Goal: Information Seeking & Learning: Learn about a topic

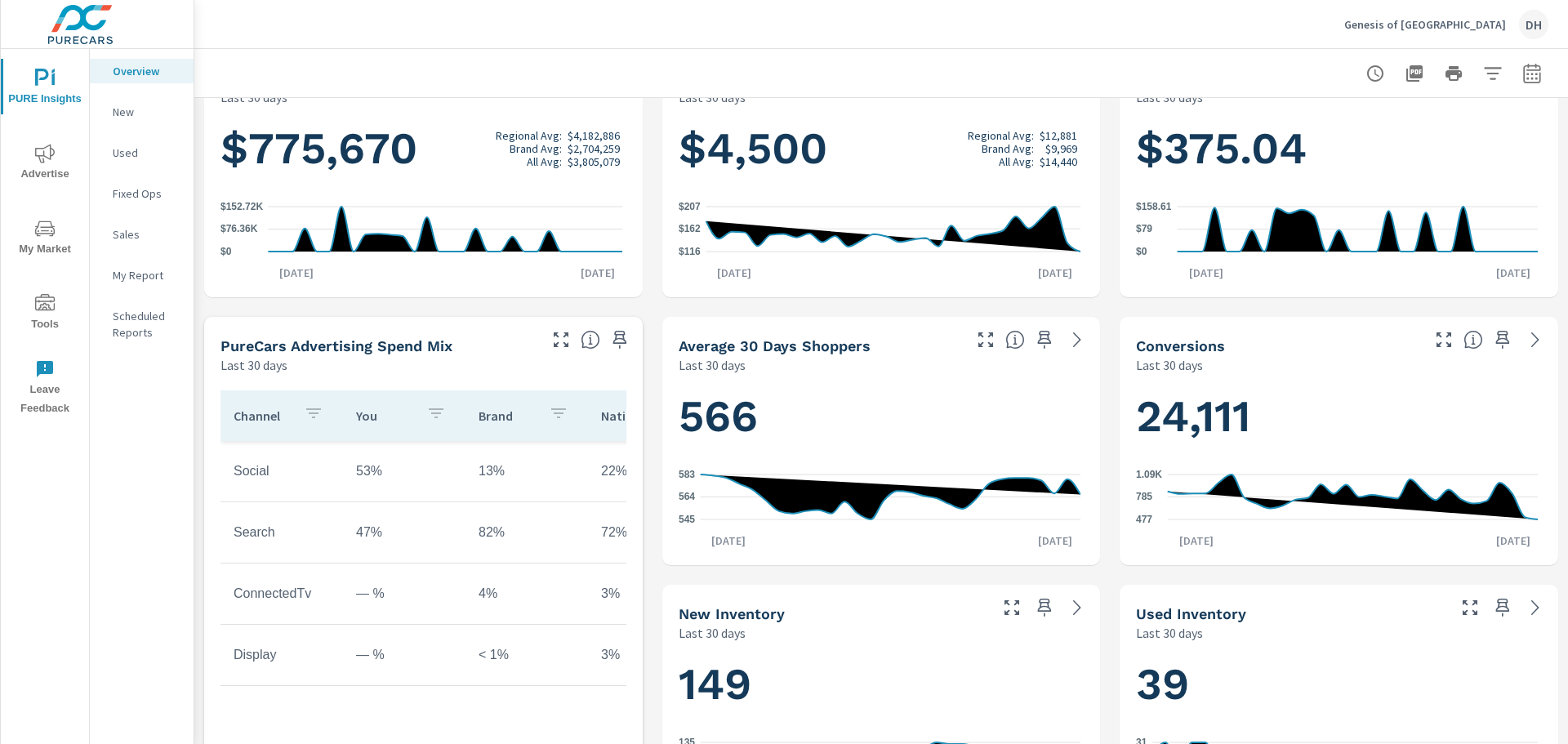
scroll to position [245, 0]
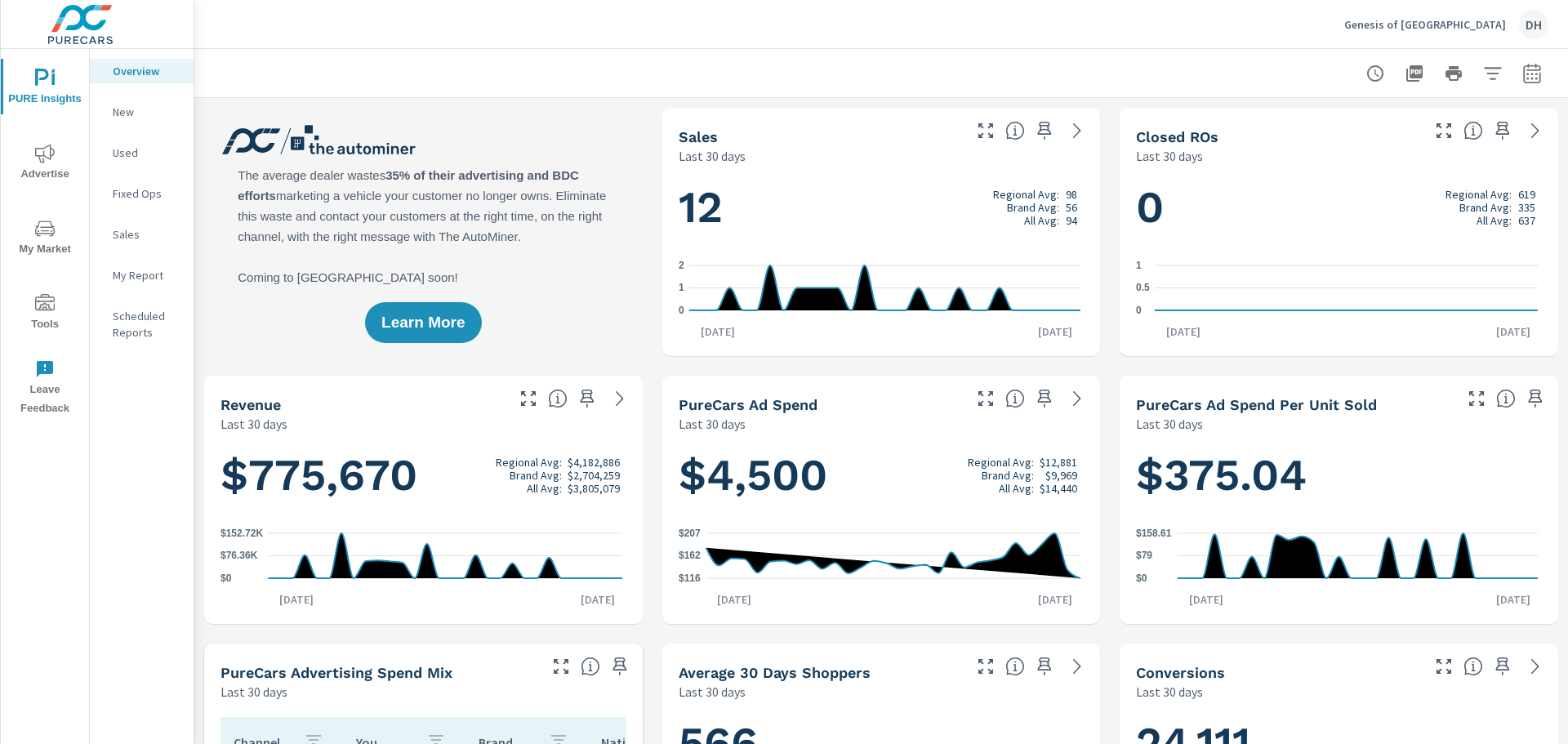
click at [44, 157] on icon "nav menu" at bounding box center [45, 154] width 20 height 20
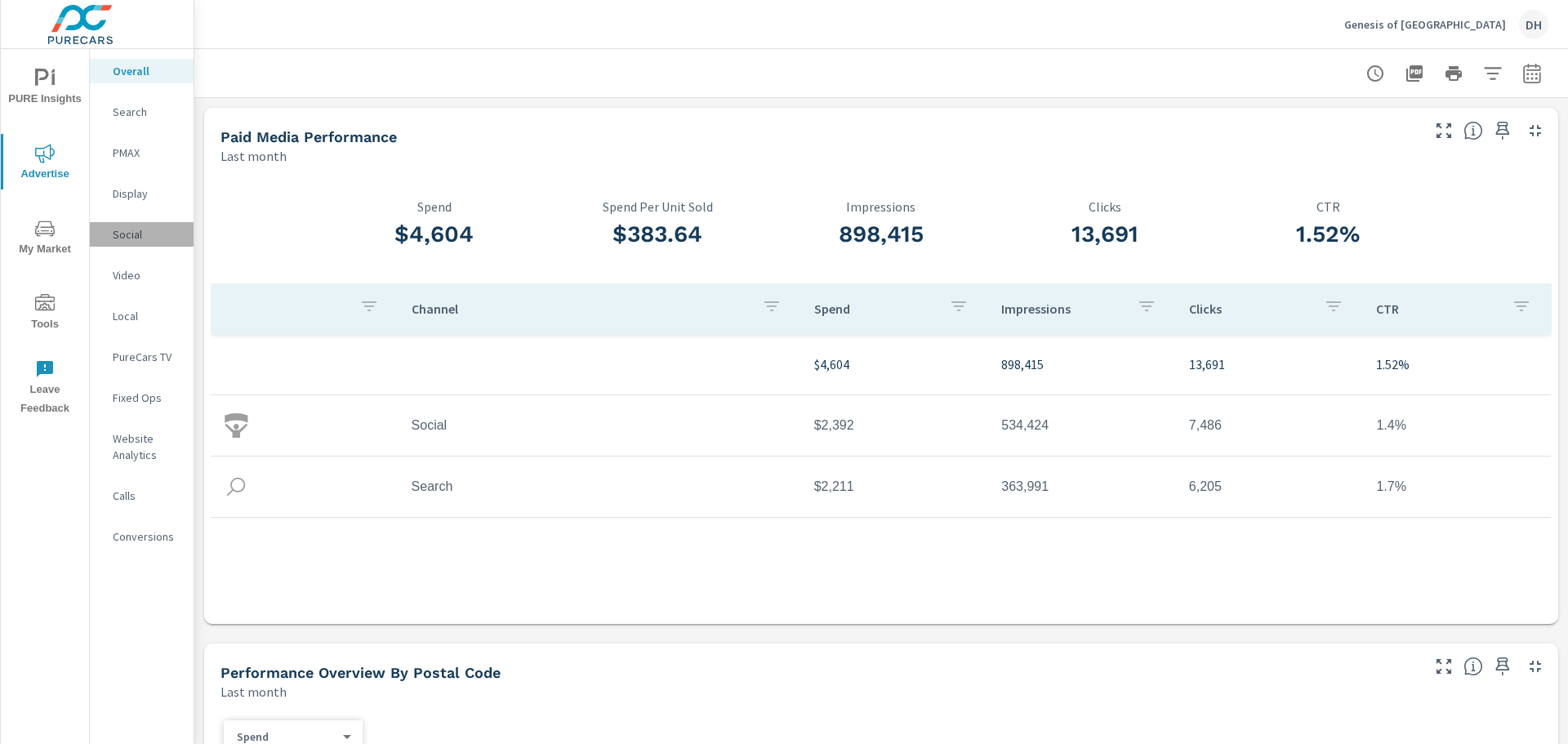
click at [128, 238] on p "Social" at bounding box center [145, 235] width 67 height 16
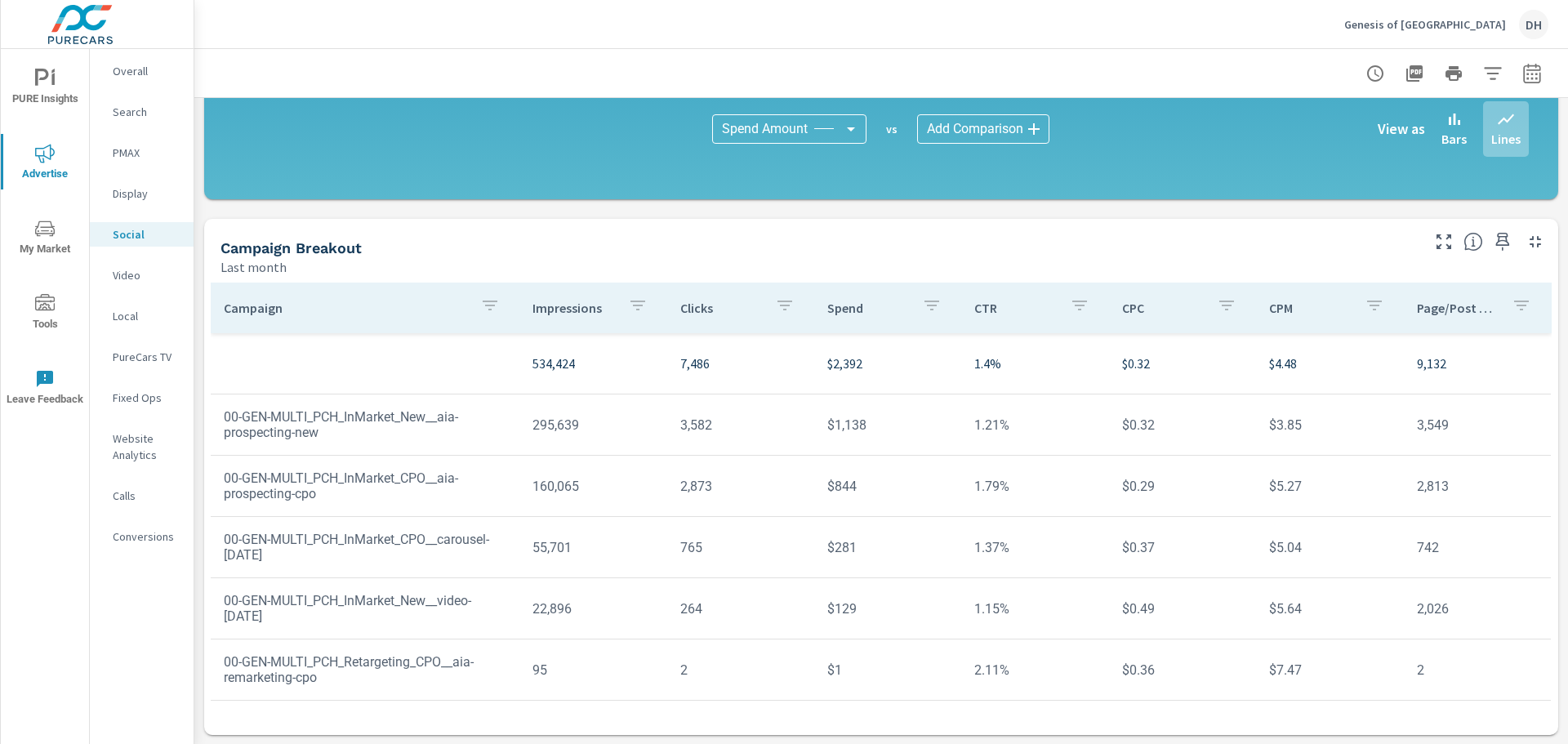
scroll to position [426, 0]
click at [135, 74] on p "Overall" at bounding box center [145, 71] width 67 height 16
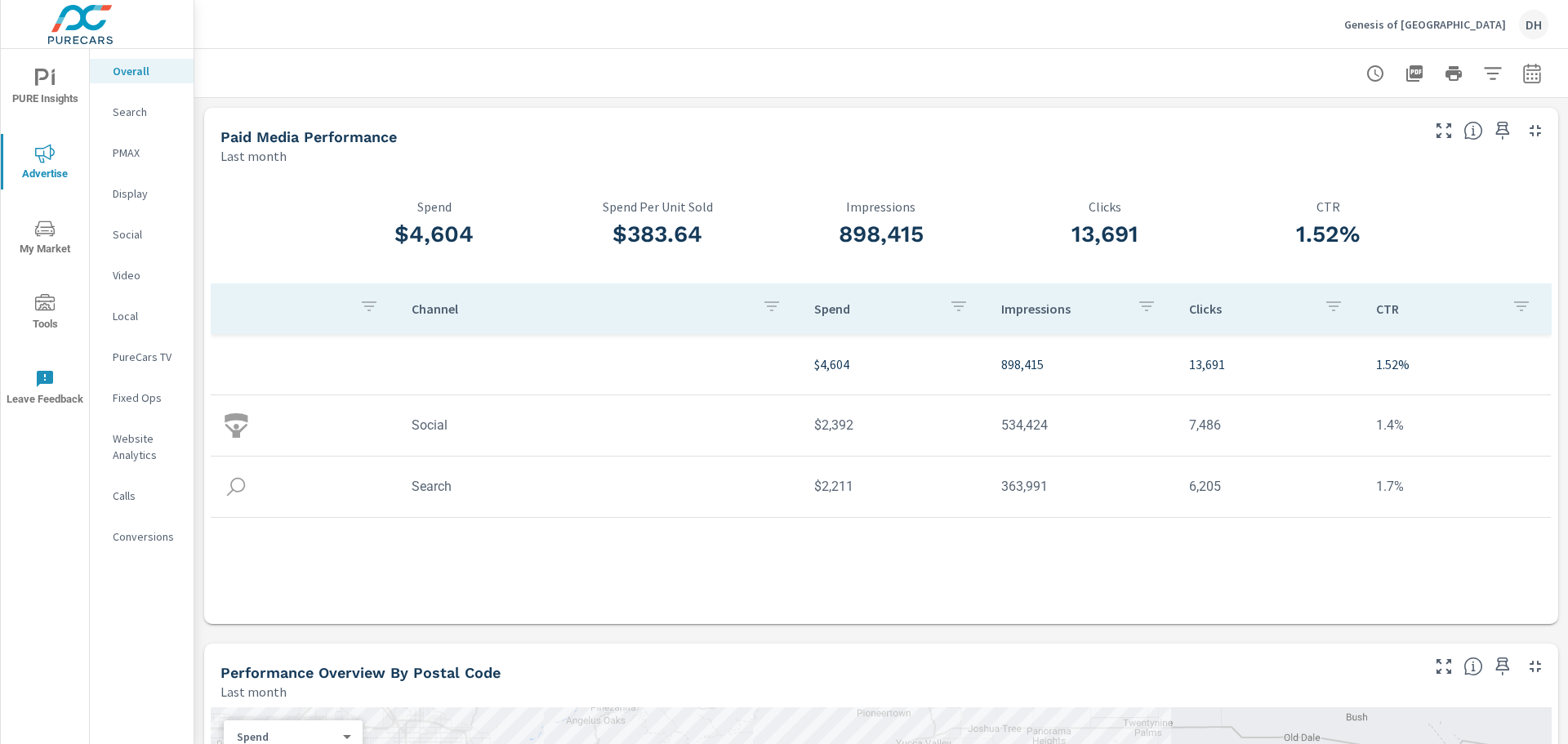
click at [45, 244] on span "My Market" at bounding box center [44, 239] width 78 height 40
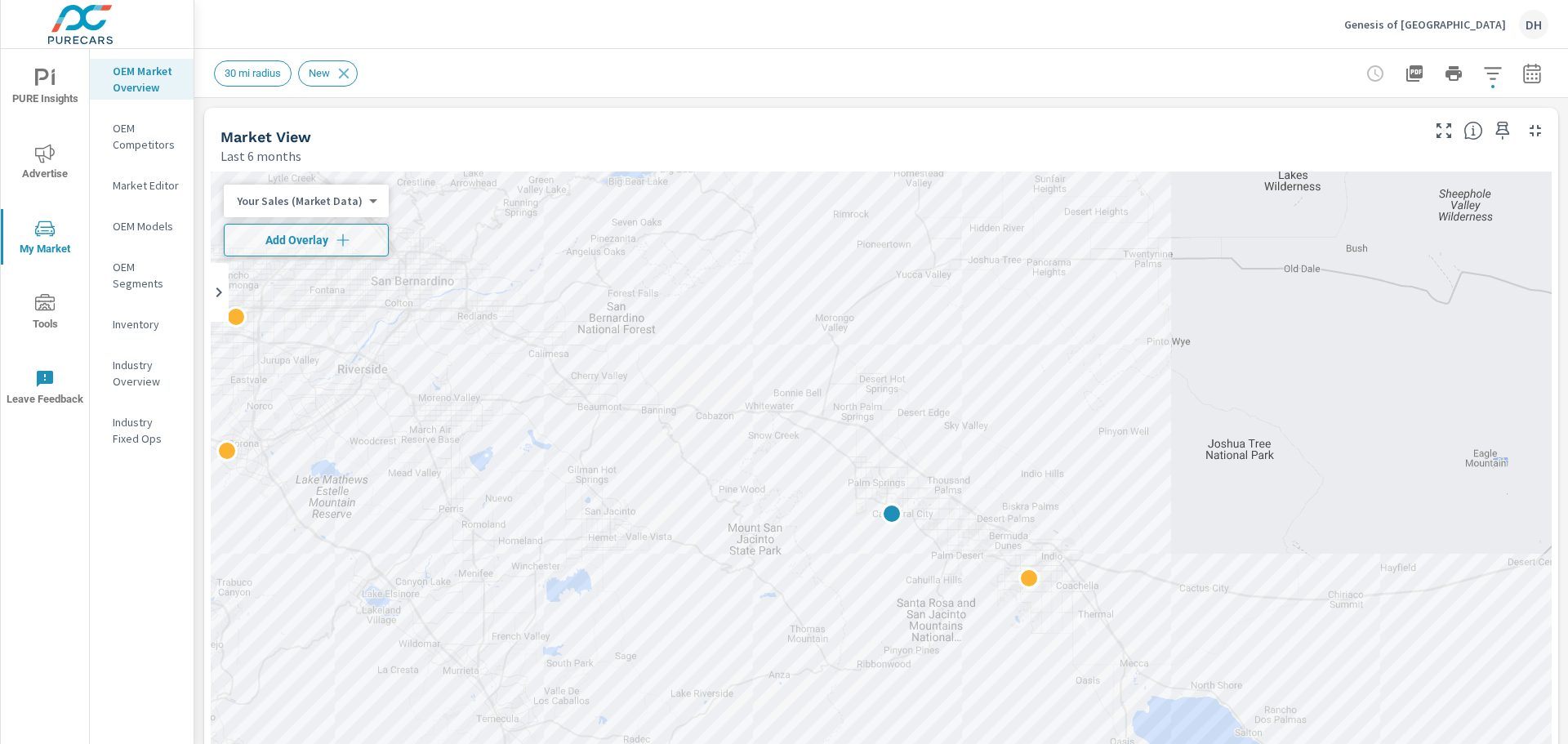
click at [142, 320] on p "Inventory" at bounding box center [145, 324] width 67 height 16
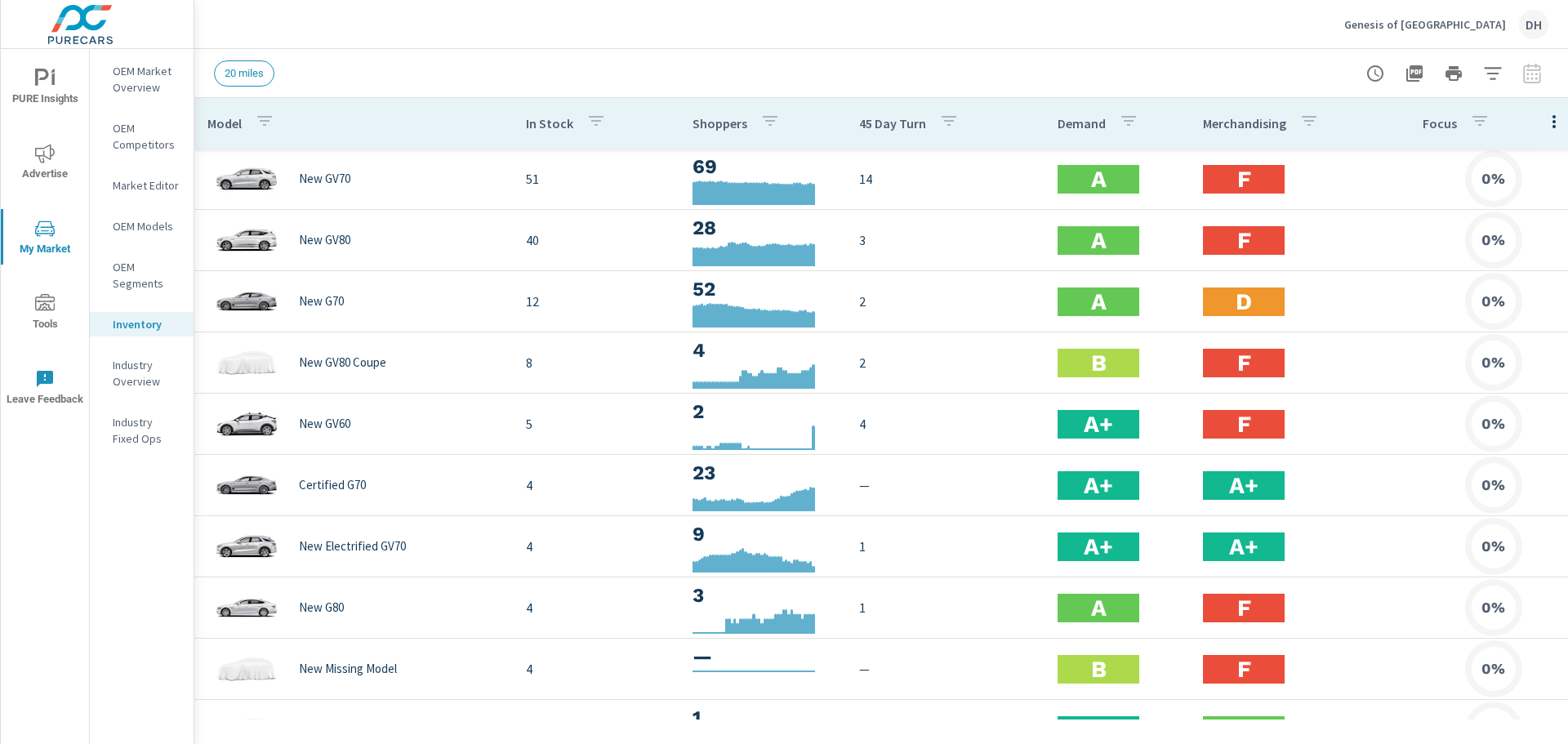
scroll to position [0, 22]
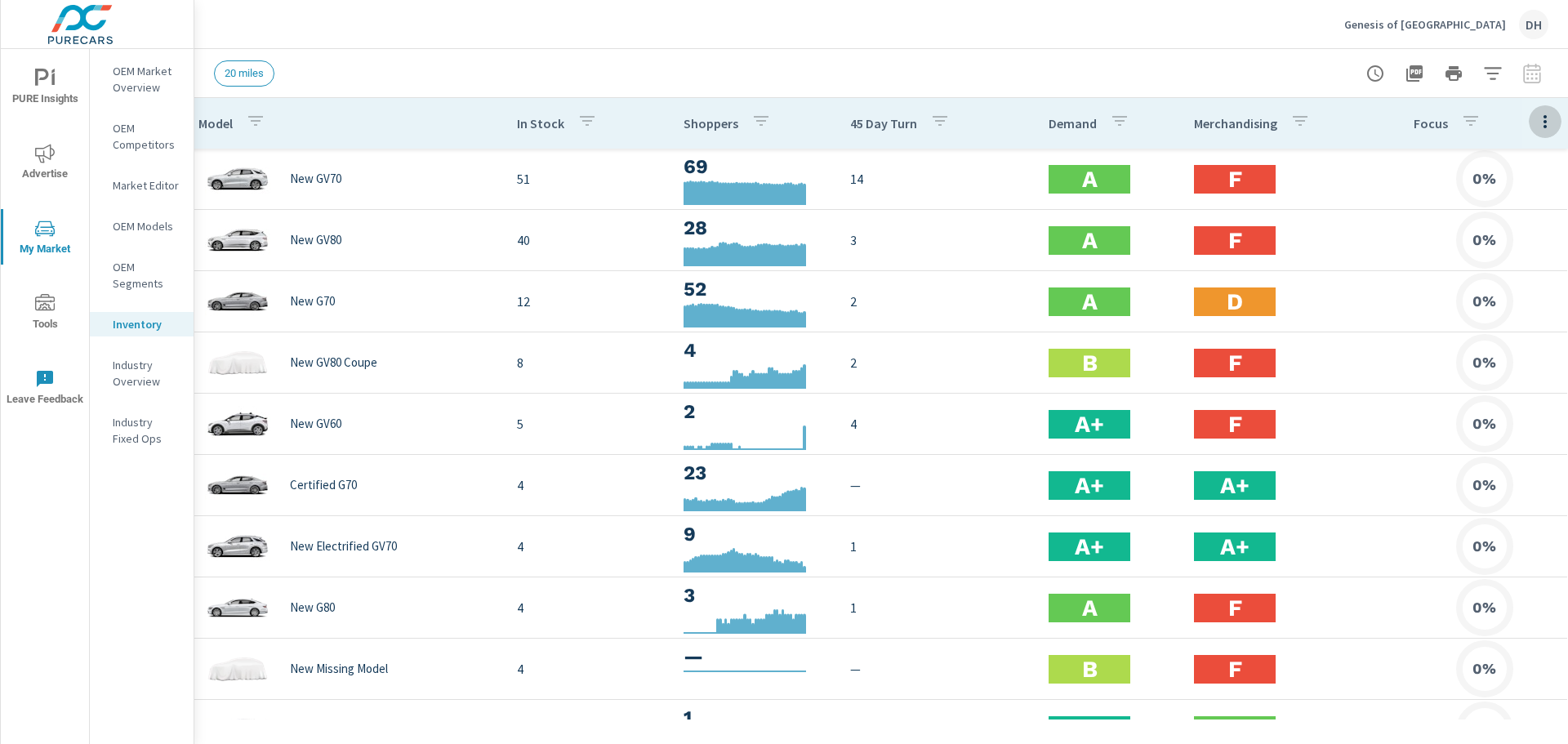
click at [1535, 121] on icon "button" at bounding box center [1545, 122] width 20 height 20
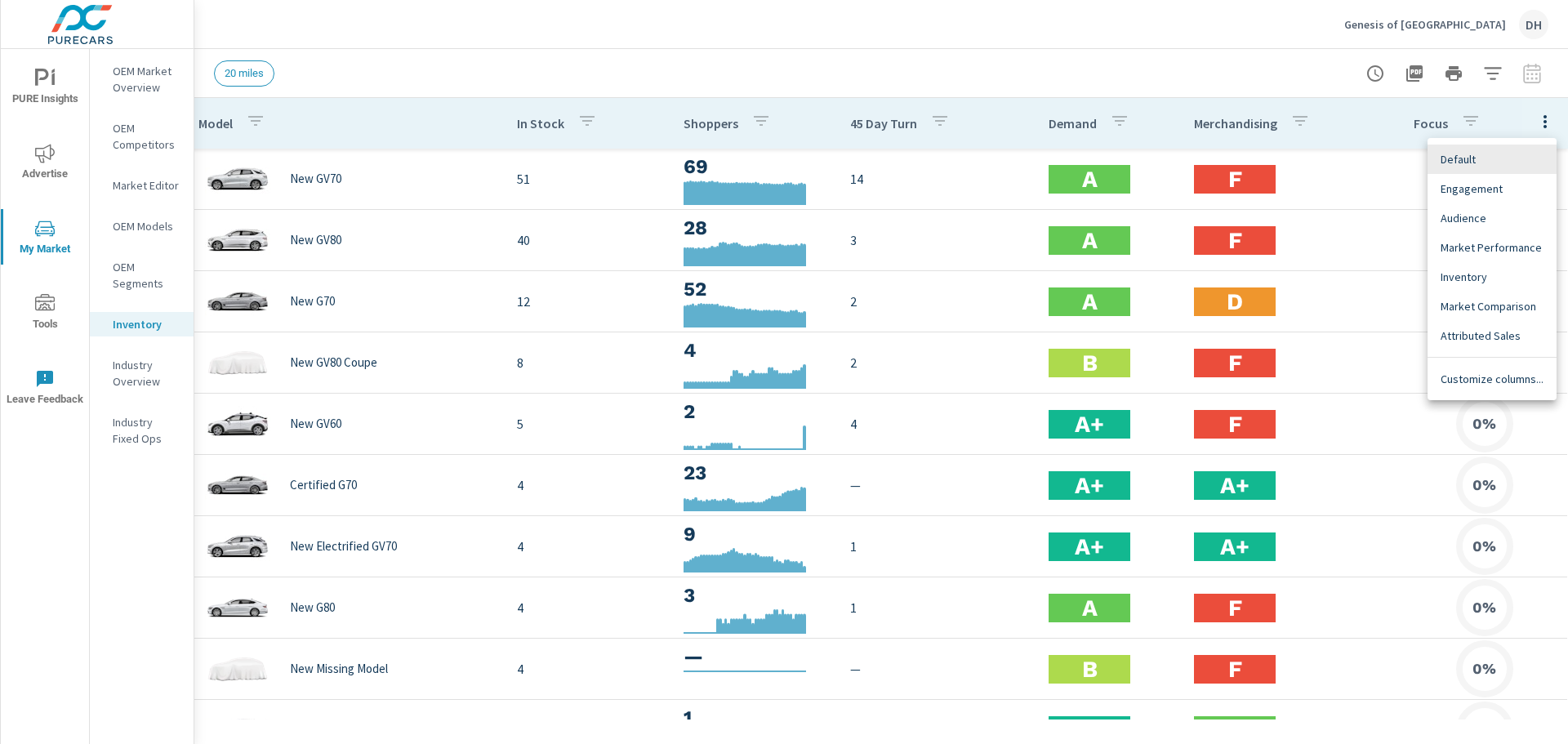
click at [1477, 190] on span "Engagement" at bounding box center [1492, 189] width 103 height 16
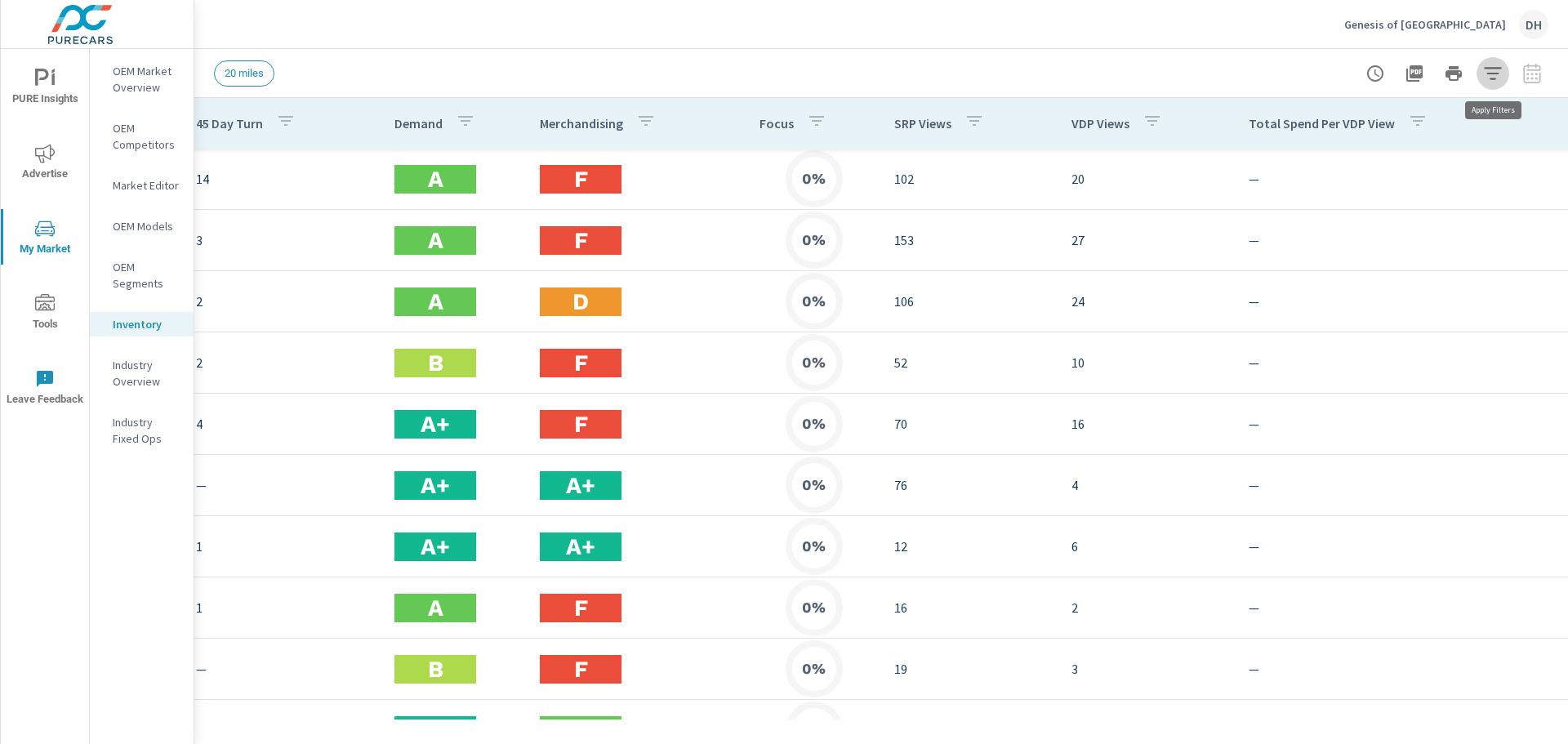
click at [1493, 69] on icon "button" at bounding box center [1493, 74] width 20 height 20
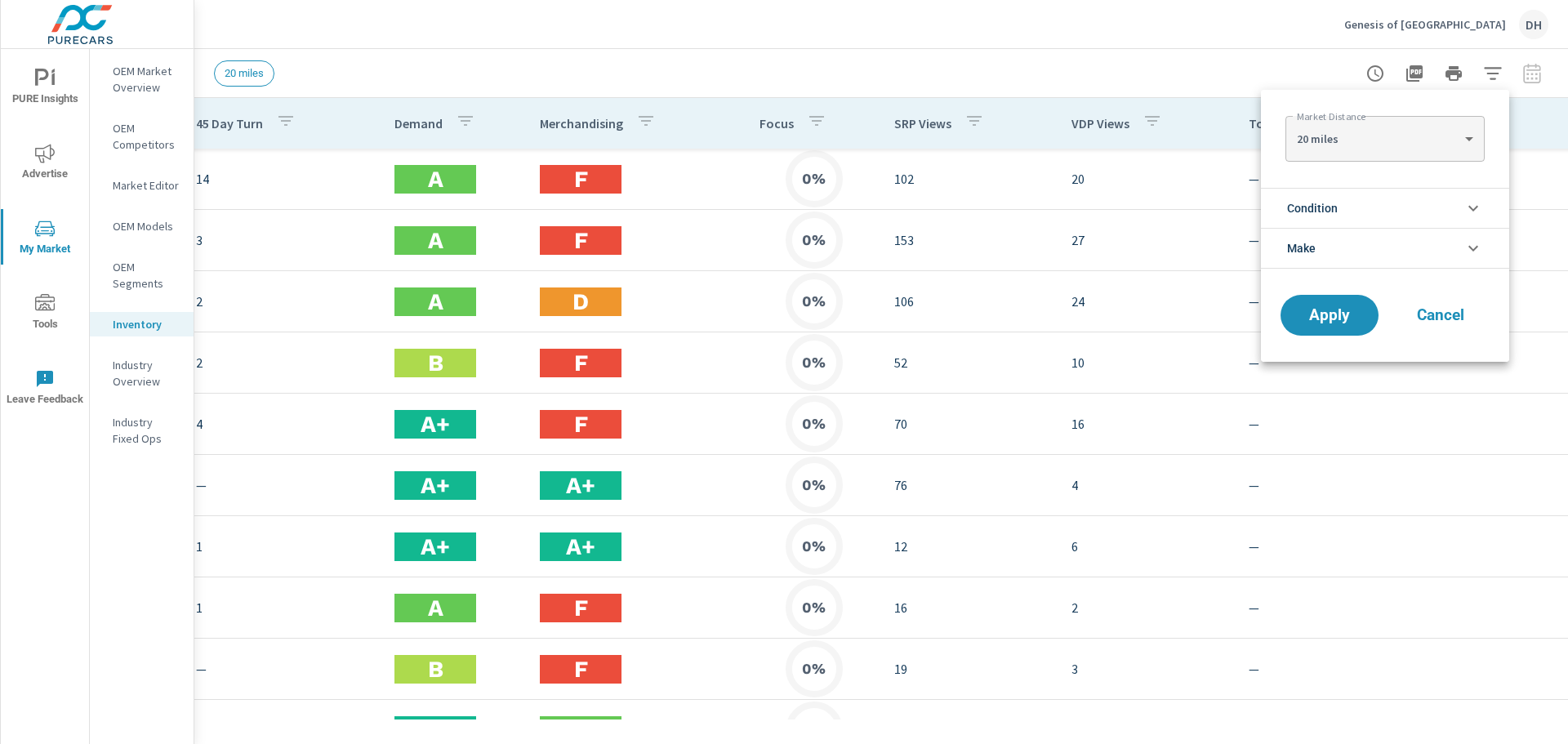
click at [1469, 248] on icon "filter options" at bounding box center [1473, 249] width 20 height 20
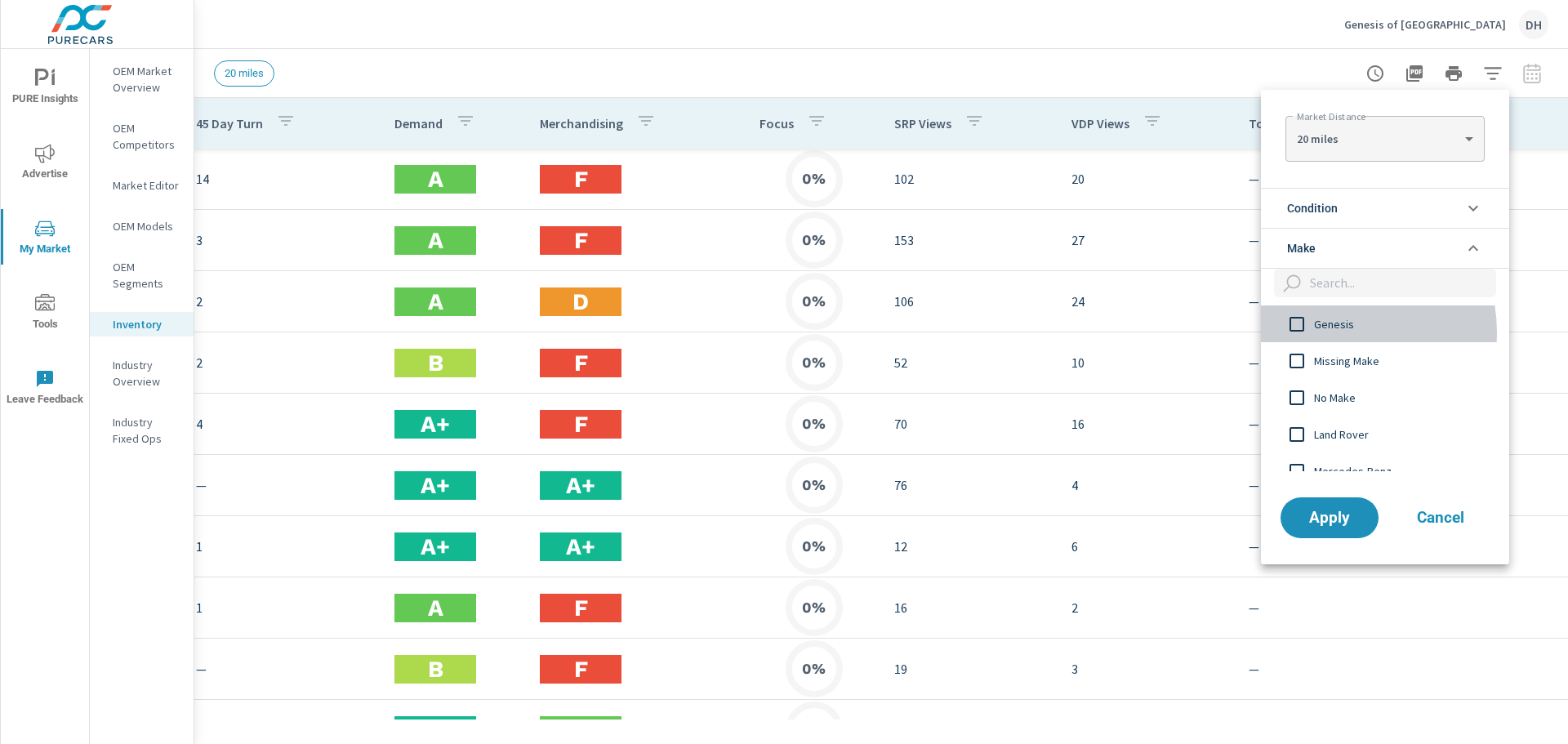
click at [1322, 332] on span "Genesis" at bounding box center [1403, 324] width 179 height 20
click at [1470, 206] on icon "filter options" at bounding box center [1473, 208] width 20 height 20
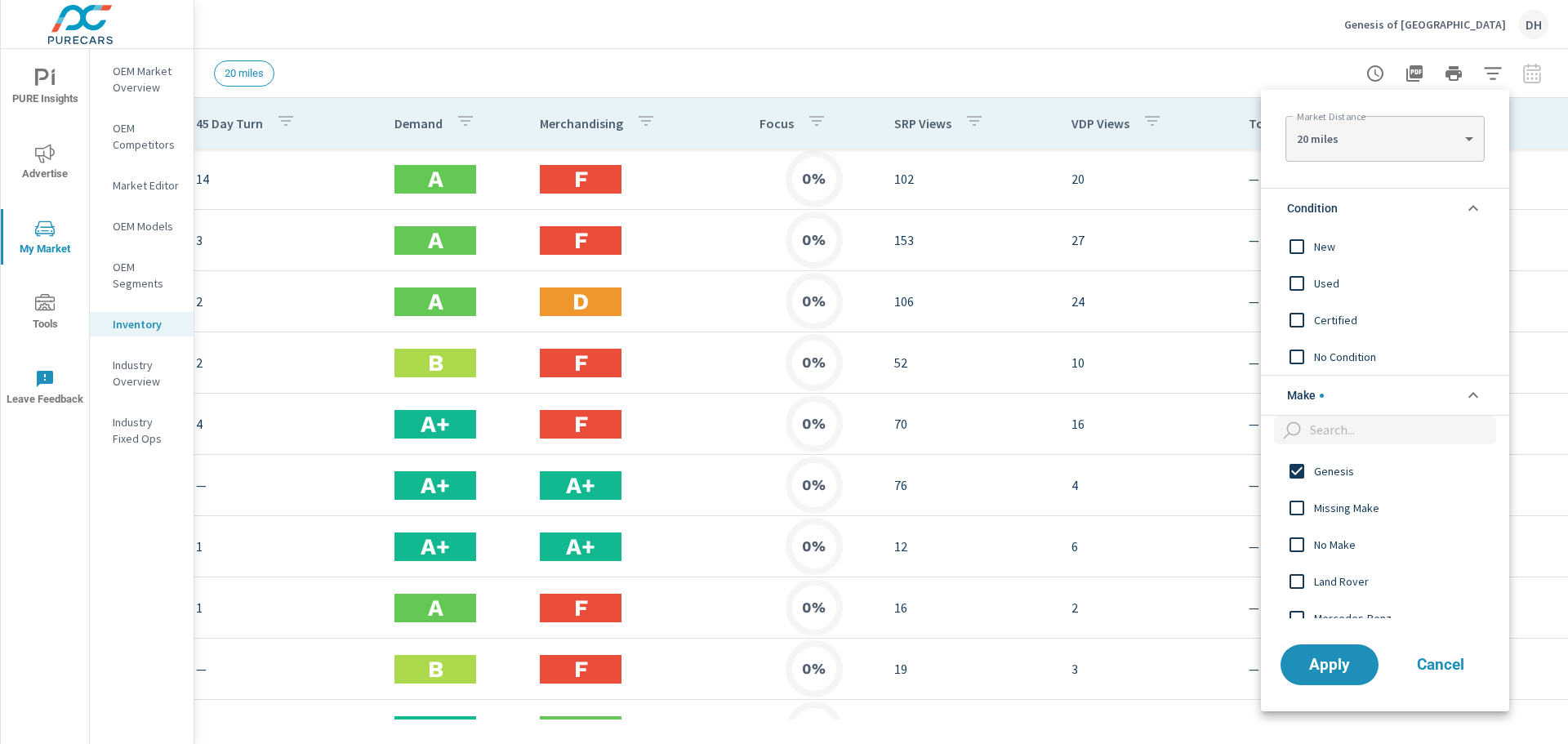
click at [1291, 249] on input "filter options" at bounding box center [1297, 247] width 34 height 34
click at [1338, 662] on span "Apply" at bounding box center [1329, 664] width 67 height 15
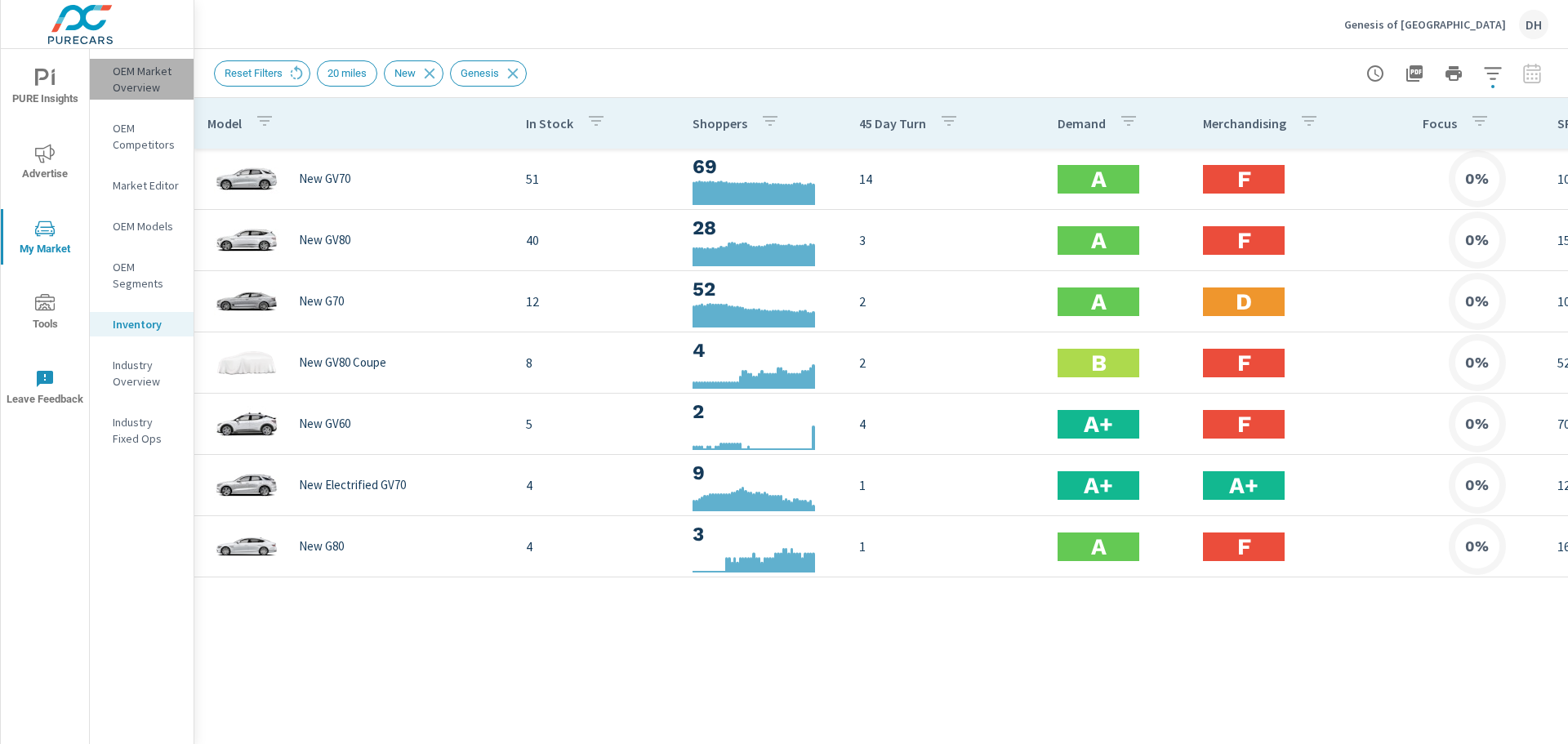
click at [132, 66] on p "OEM Market Overview" at bounding box center [145, 79] width 67 height 32
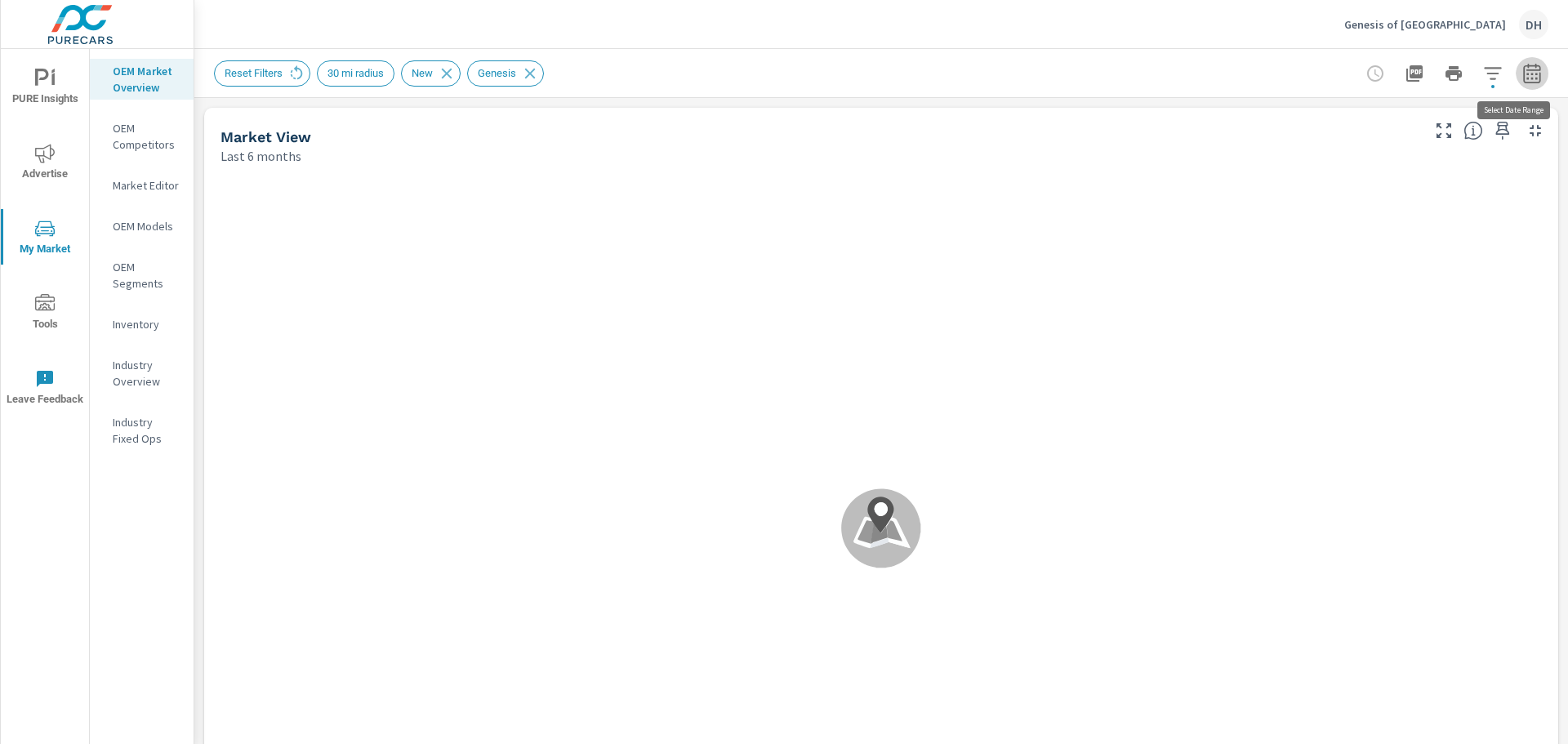
click at [1523, 72] on icon "button" at bounding box center [1532, 74] width 20 height 20
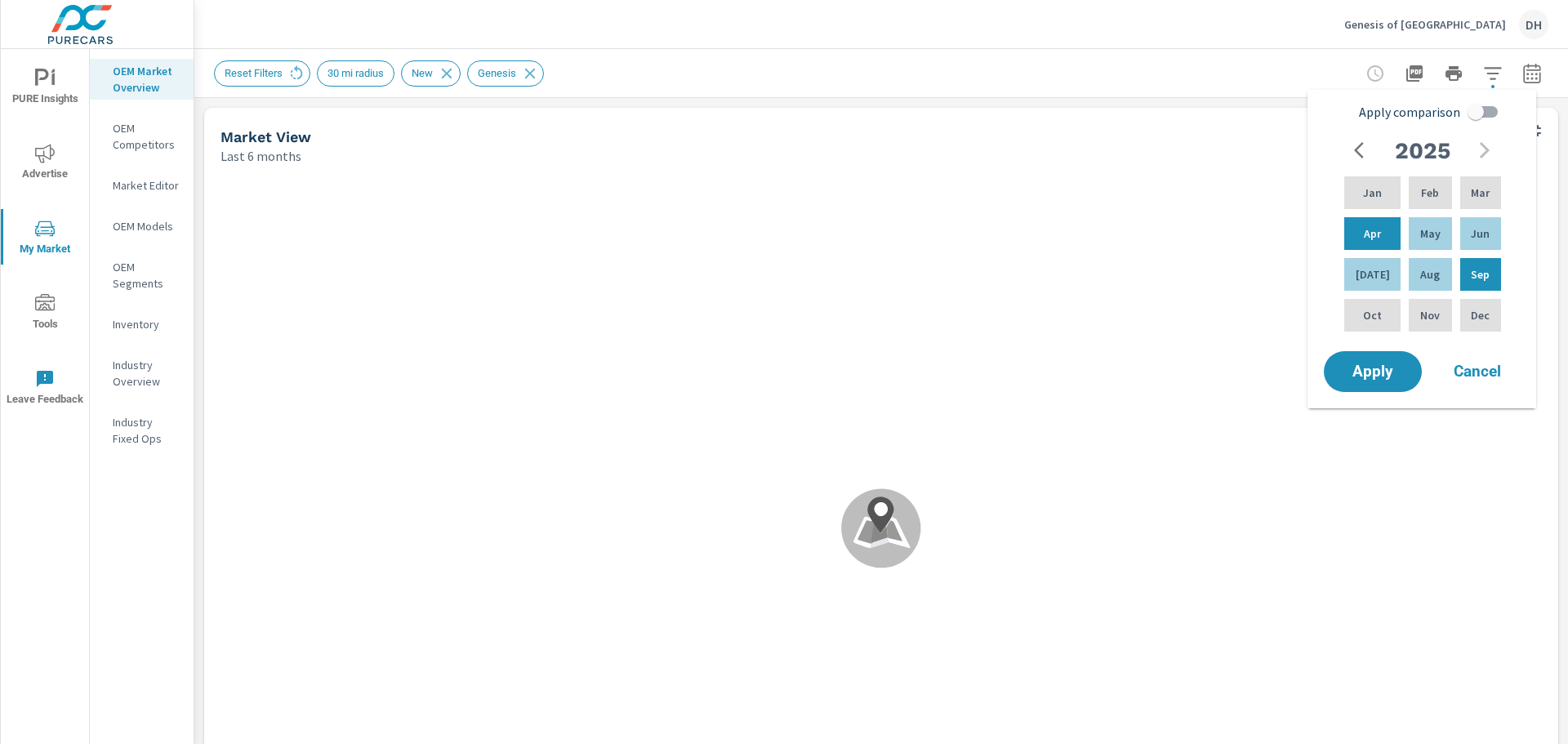
click at [993, 93] on div "Reset Filters 30 mi radius New Genesis" at bounding box center [881, 74] width 1335 height 49
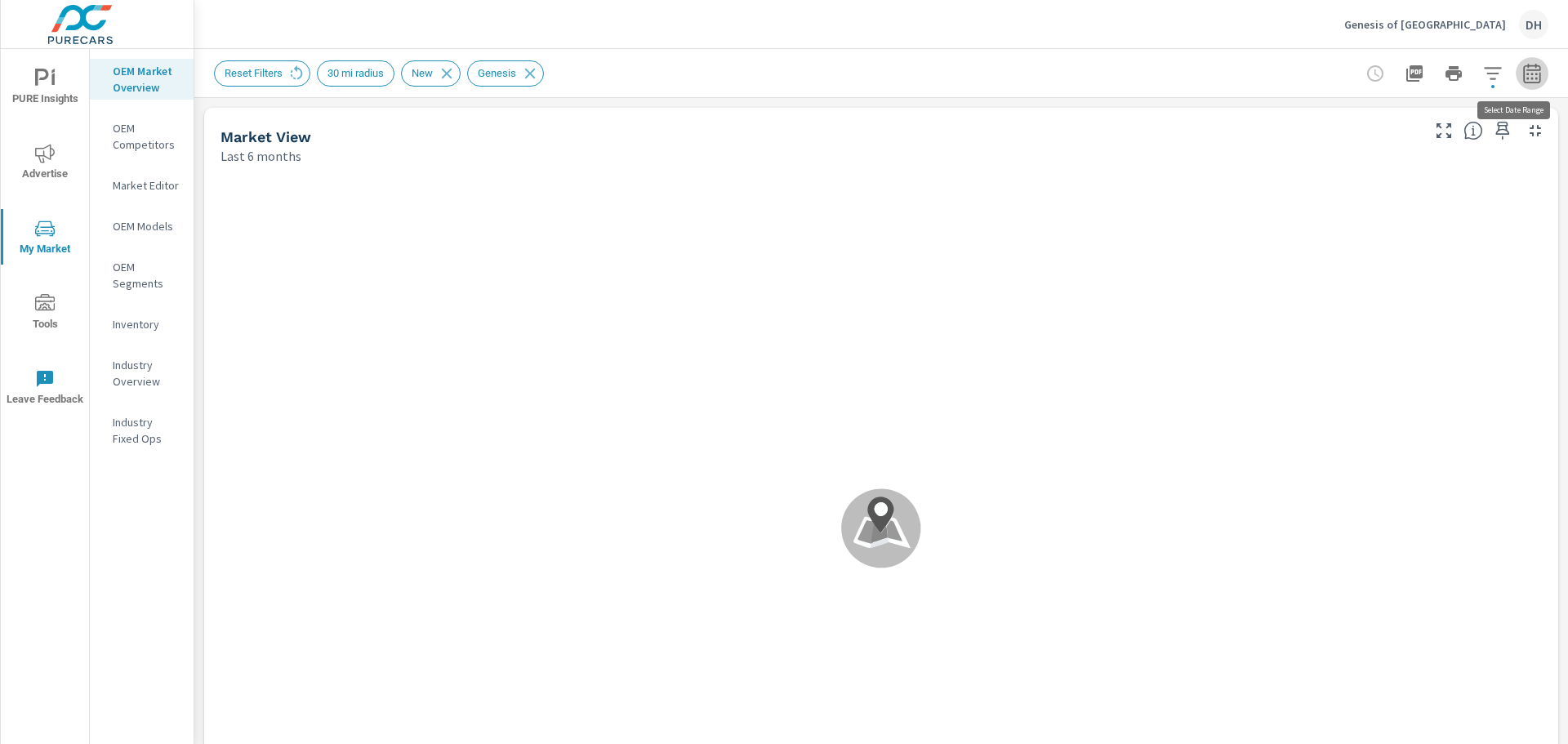
click at [1526, 73] on icon "button" at bounding box center [1531, 75] width 11 height 6
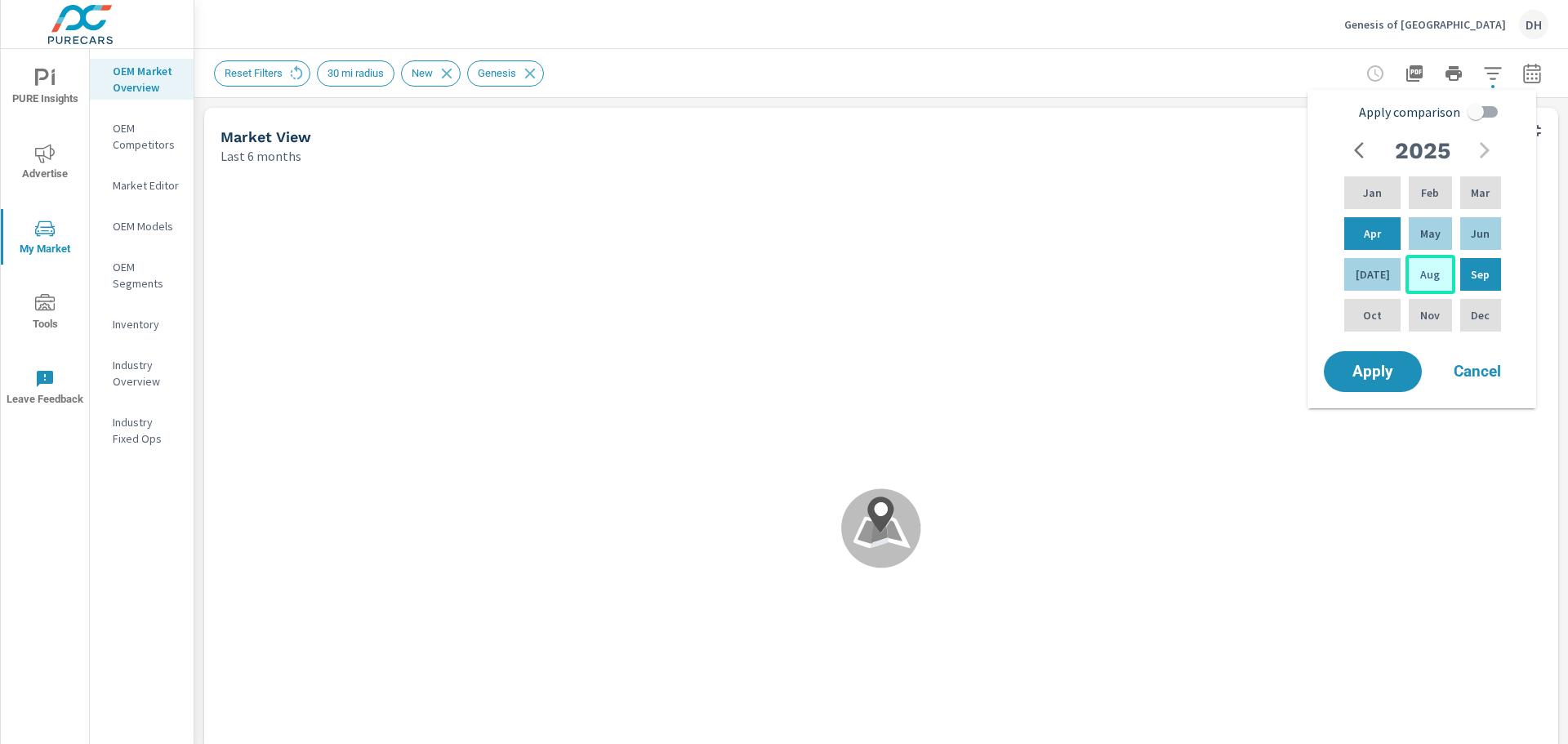
click at [1426, 273] on p "Aug" at bounding box center [1430, 274] width 20 height 16
click at [1487, 110] on input "Apply comparison" at bounding box center [1476, 111] width 93 height 31
checkbox input "true"
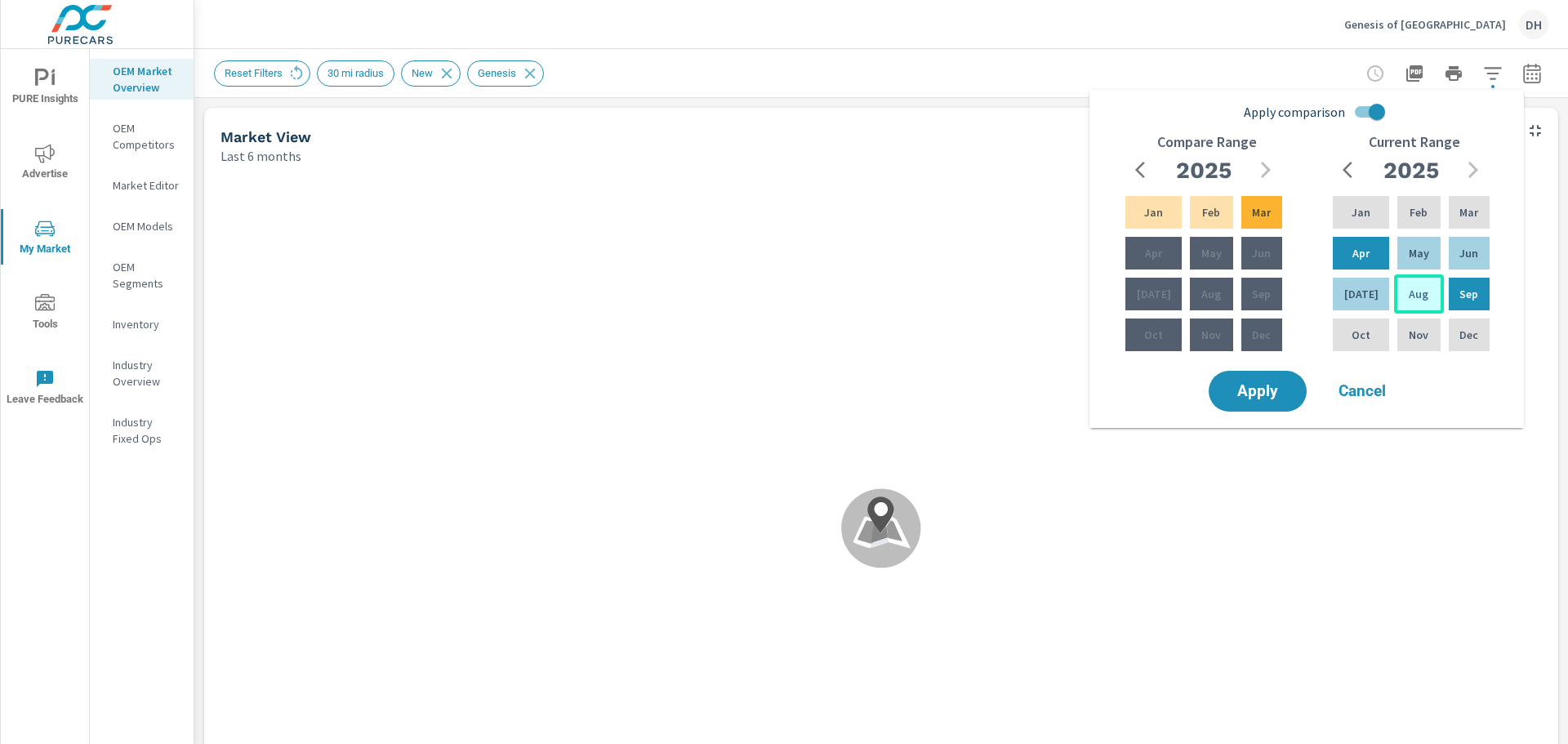
click at [1409, 288] on p "Aug" at bounding box center [1419, 294] width 20 height 16
click at [1419, 252] on p "May" at bounding box center [1419, 253] width 21 height 16
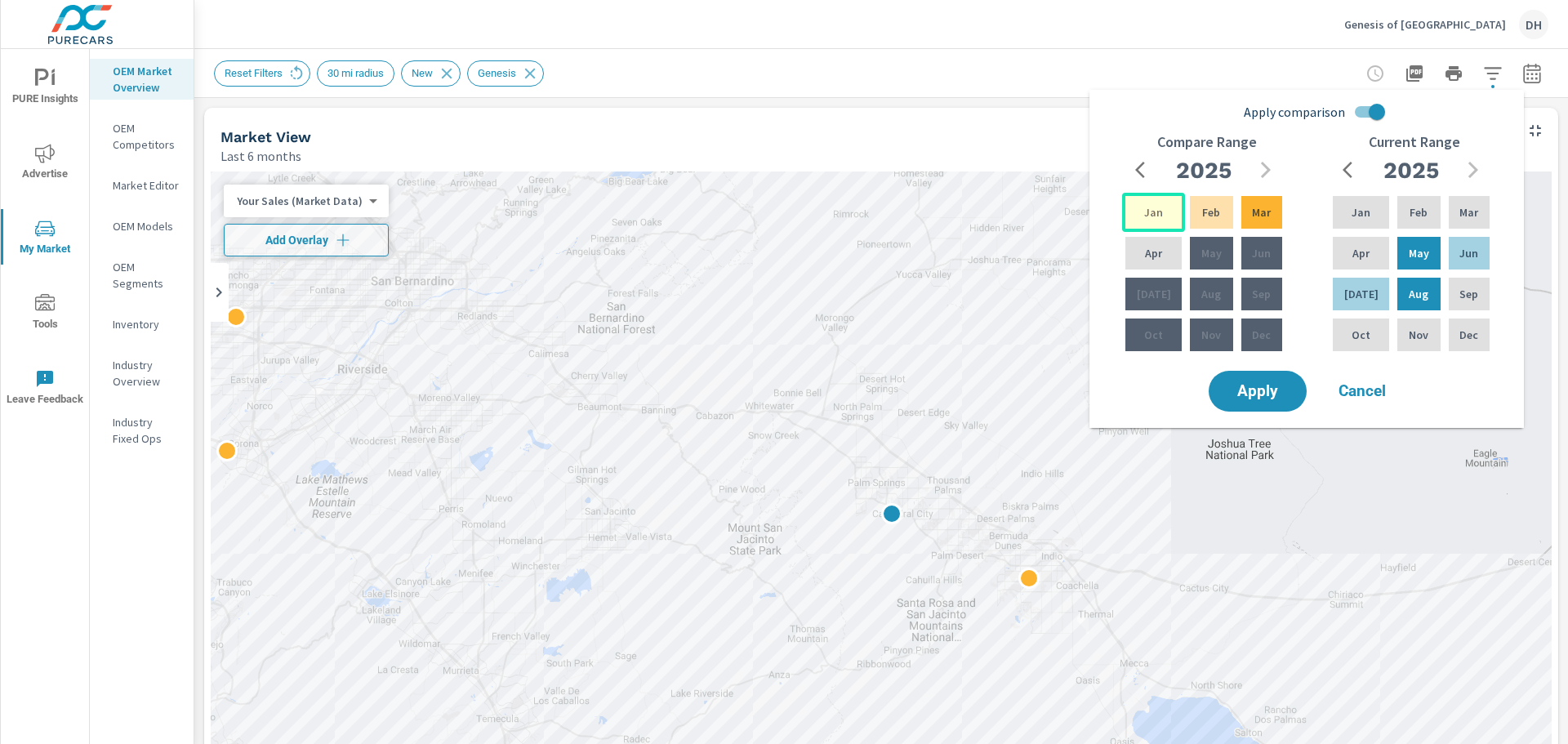
click at [1151, 218] on p "Jan" at bounding box center [1153, 212] width 19 height 16
click at [1145, 245] on p "Apr" at bounding box center [1153, 253] width 17 height 16
click at [1271, 400] on span "Apply" at bounding box center [1257, 391] width 67 height 15
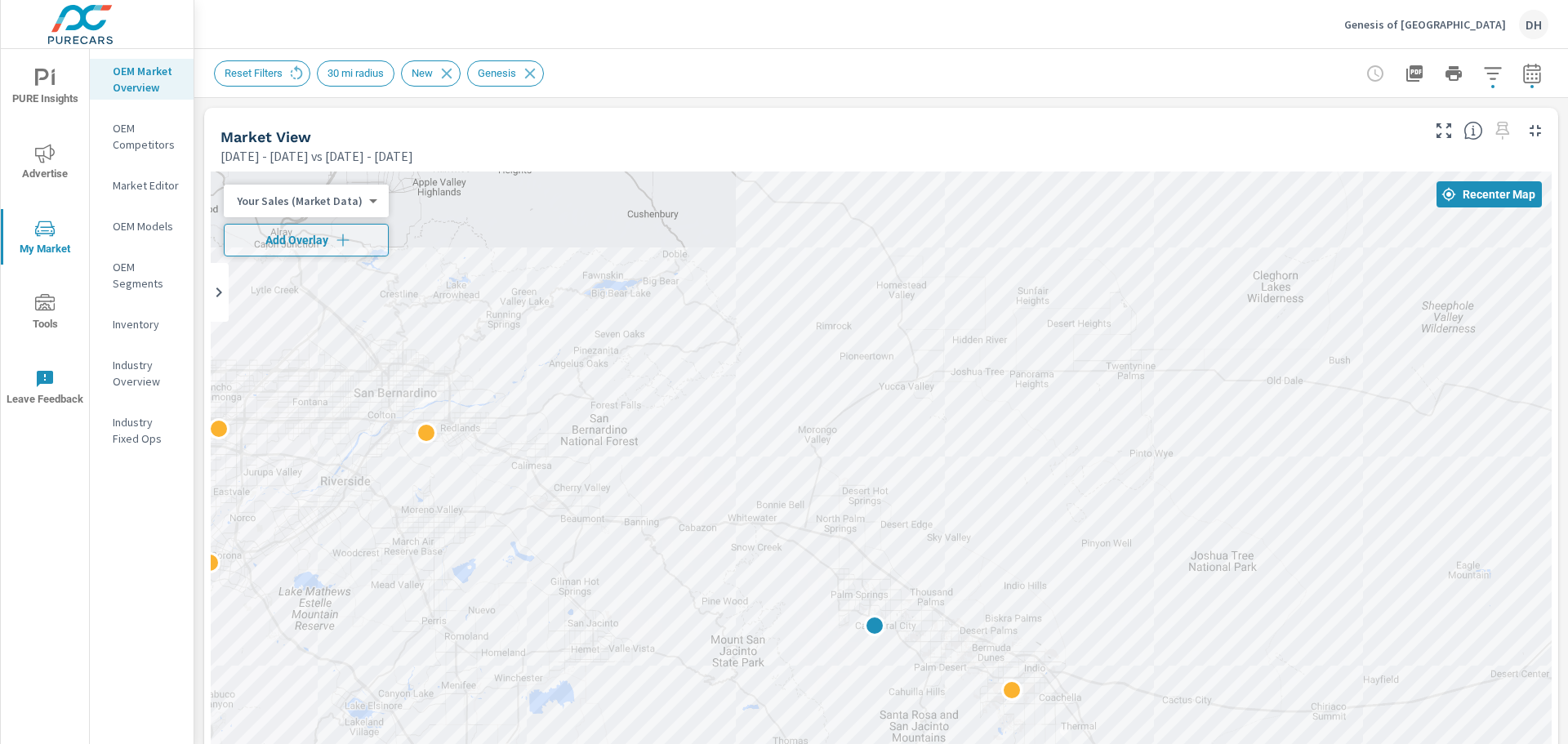
click at [55, 164] on span "Advertise" at bounding box center [44, 164] width 78 height 40
